Goal: Task Accomplishment & Management: Use online tool/utility

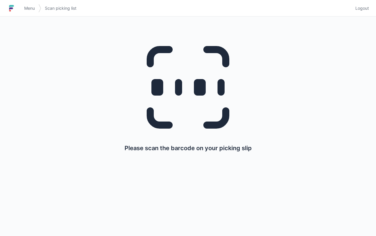
click at [28, 6] on span "Menu" at bounding box center [29, 8] width 11 height 6
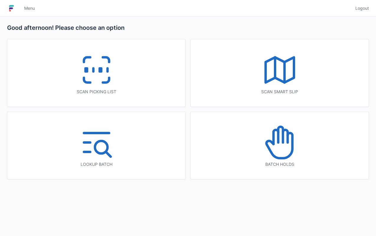
click at [287, 75] on icon at bounding box center [280, 70] width 38 height 38
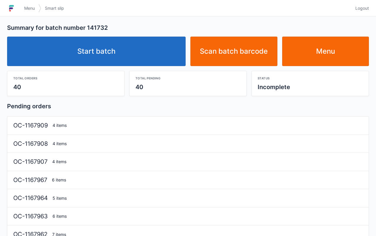
click at [118, 49] on link "Start batch" at bounding box center [96, 51] width 178 height 29
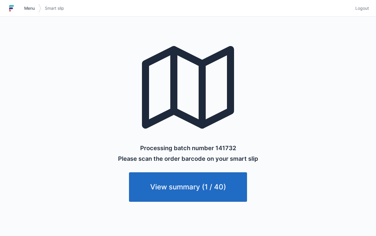
click at [27, 11] on link "Menu" at bounding box center [30, 8] width 18 height 11
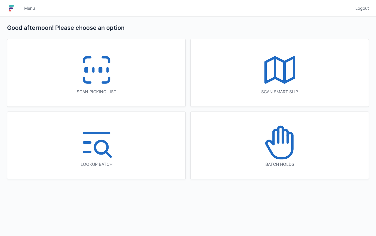
click at [104, 81] on icon at bounding box center [106, 80] width 6 height 5
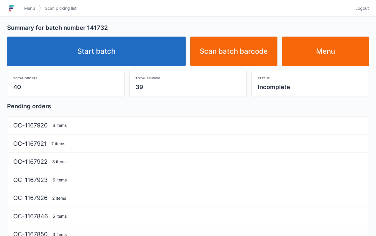
click at [109, 63] on link "Start batch" at bounding box center [96, 51] width 178 height 29
